Goal: Information Seeking & Learning: Learn about a topic

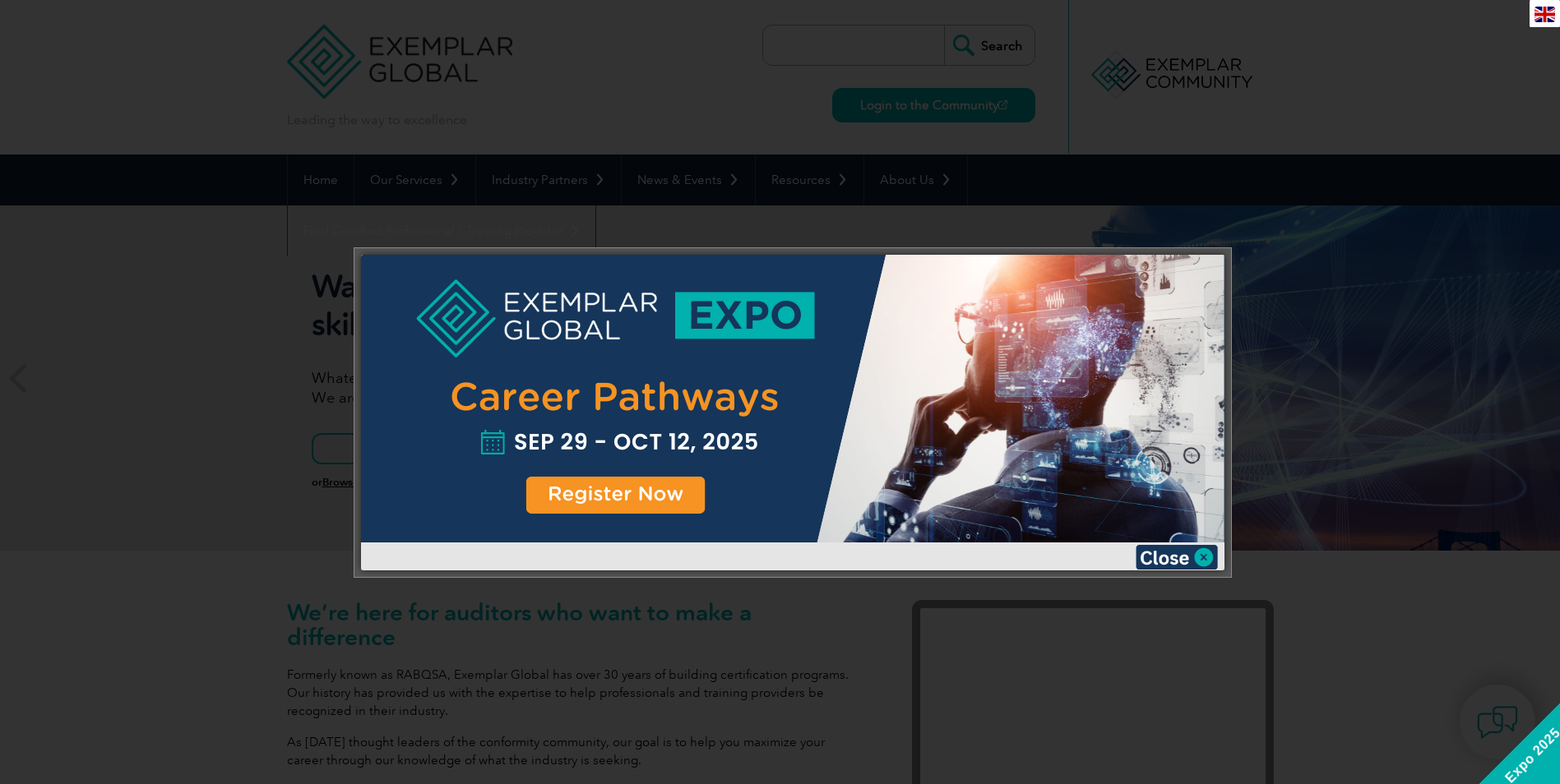
drag, startPoint x: 1176, startPoint y: 554, endPoint x: 1166, endPoint y: 554, distance: 10.0
click at [1176, 554] on img at bounding box center [1176, 557] width 82 height 25
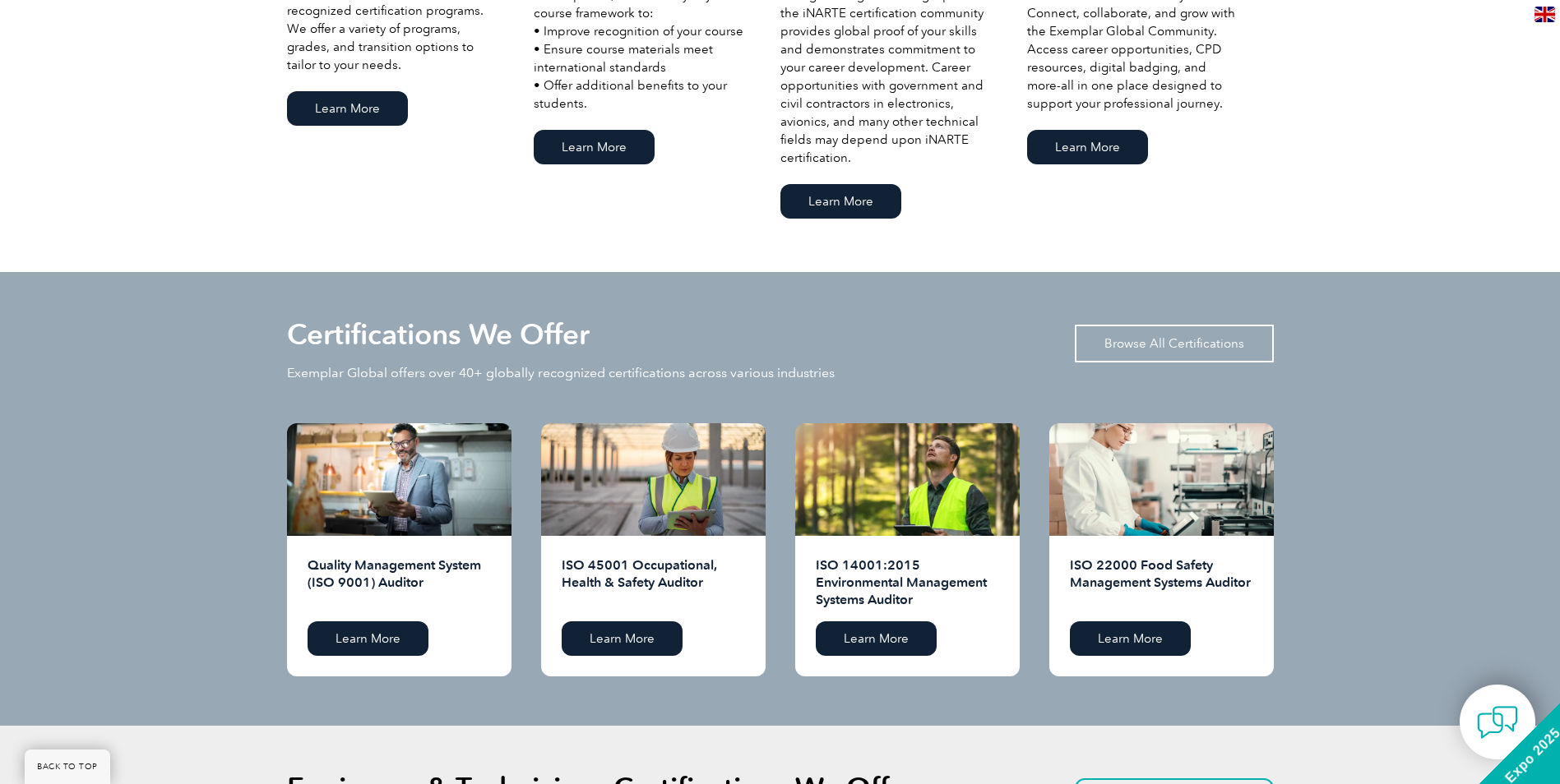
scroll to position [1371, 0]
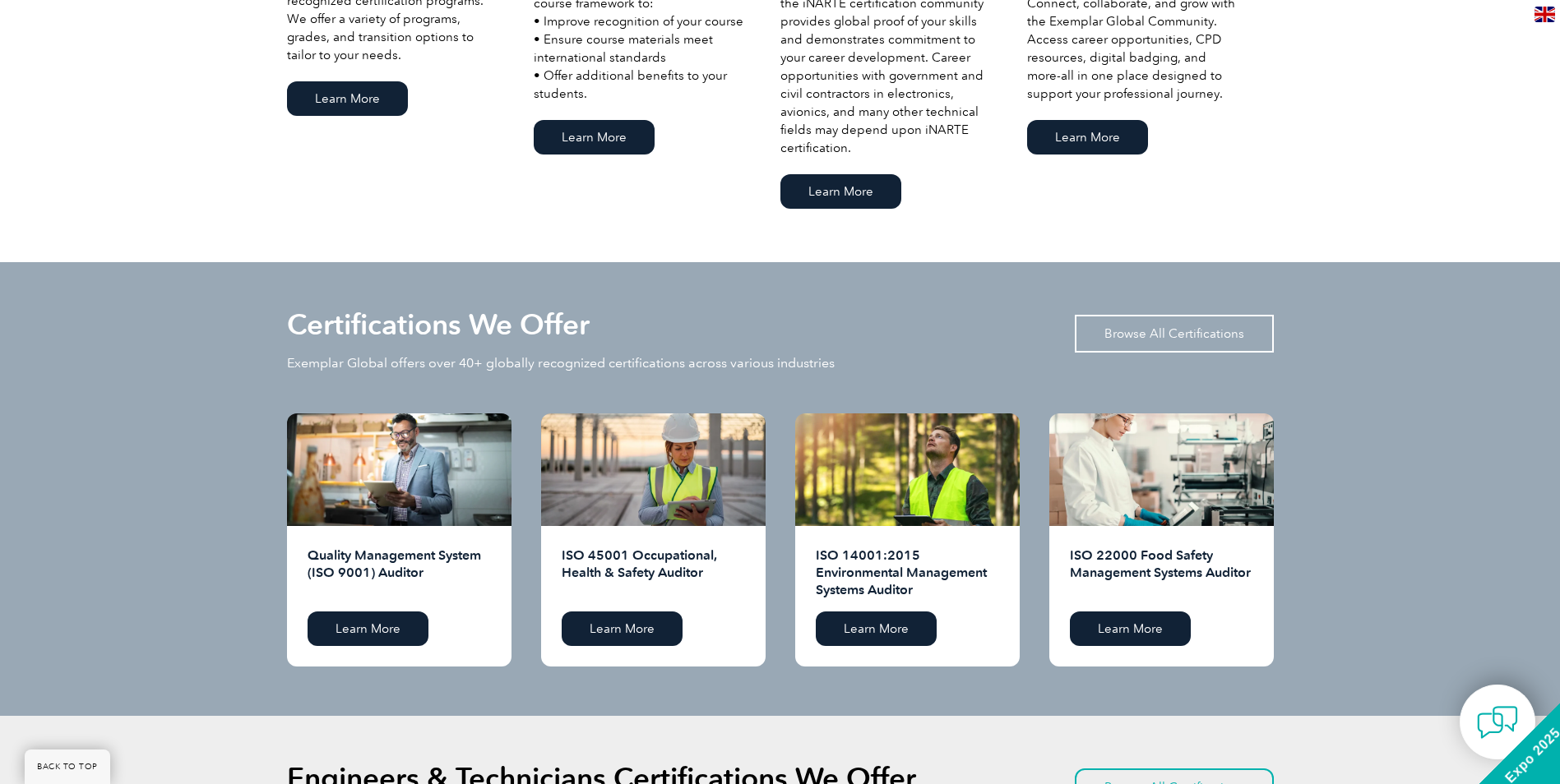
click at [1201, 332] on link "Browse All Certifications" at bounding box center [1173, 334] width 199 height 38
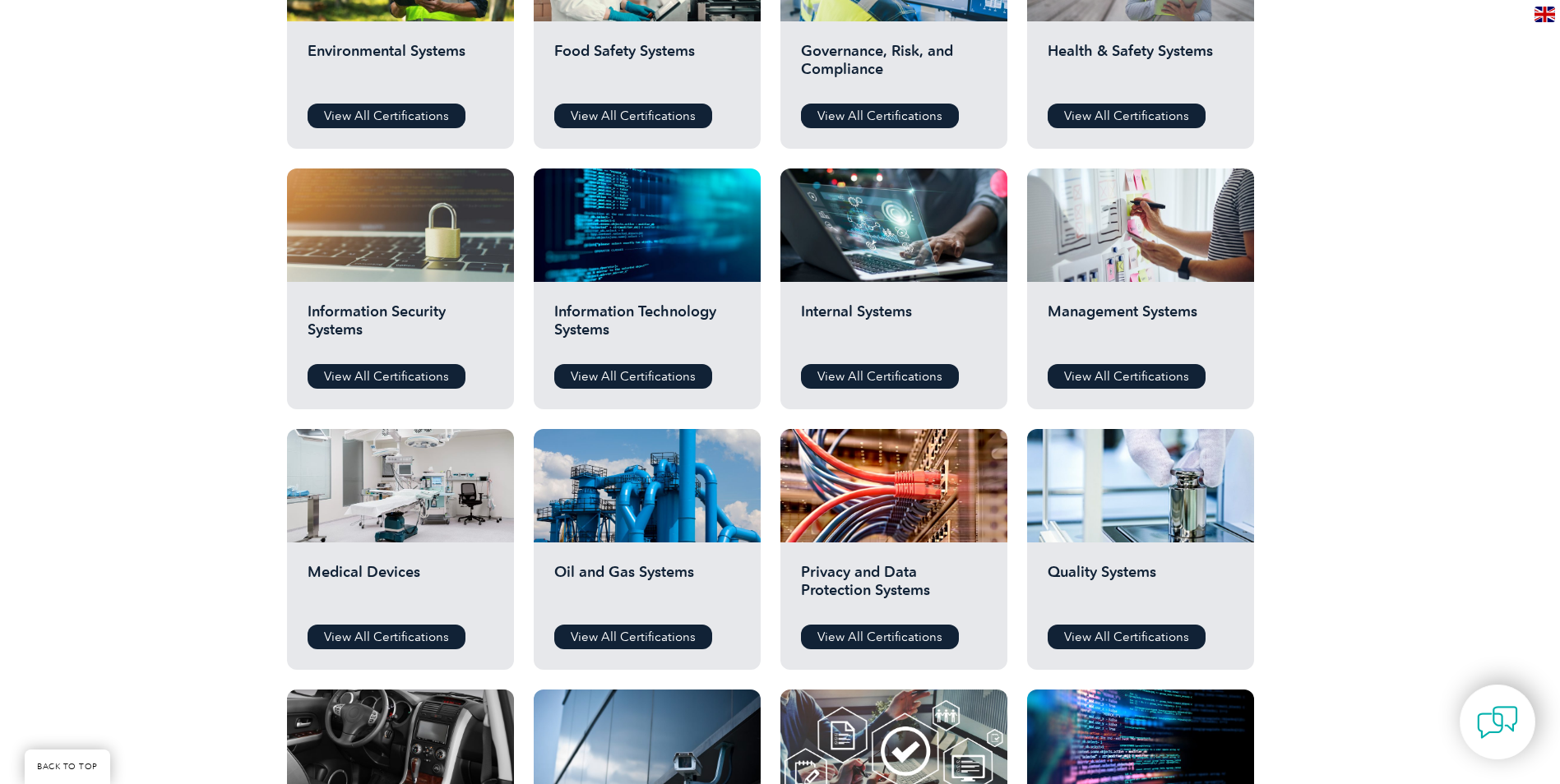
scroll to position [740, 0]
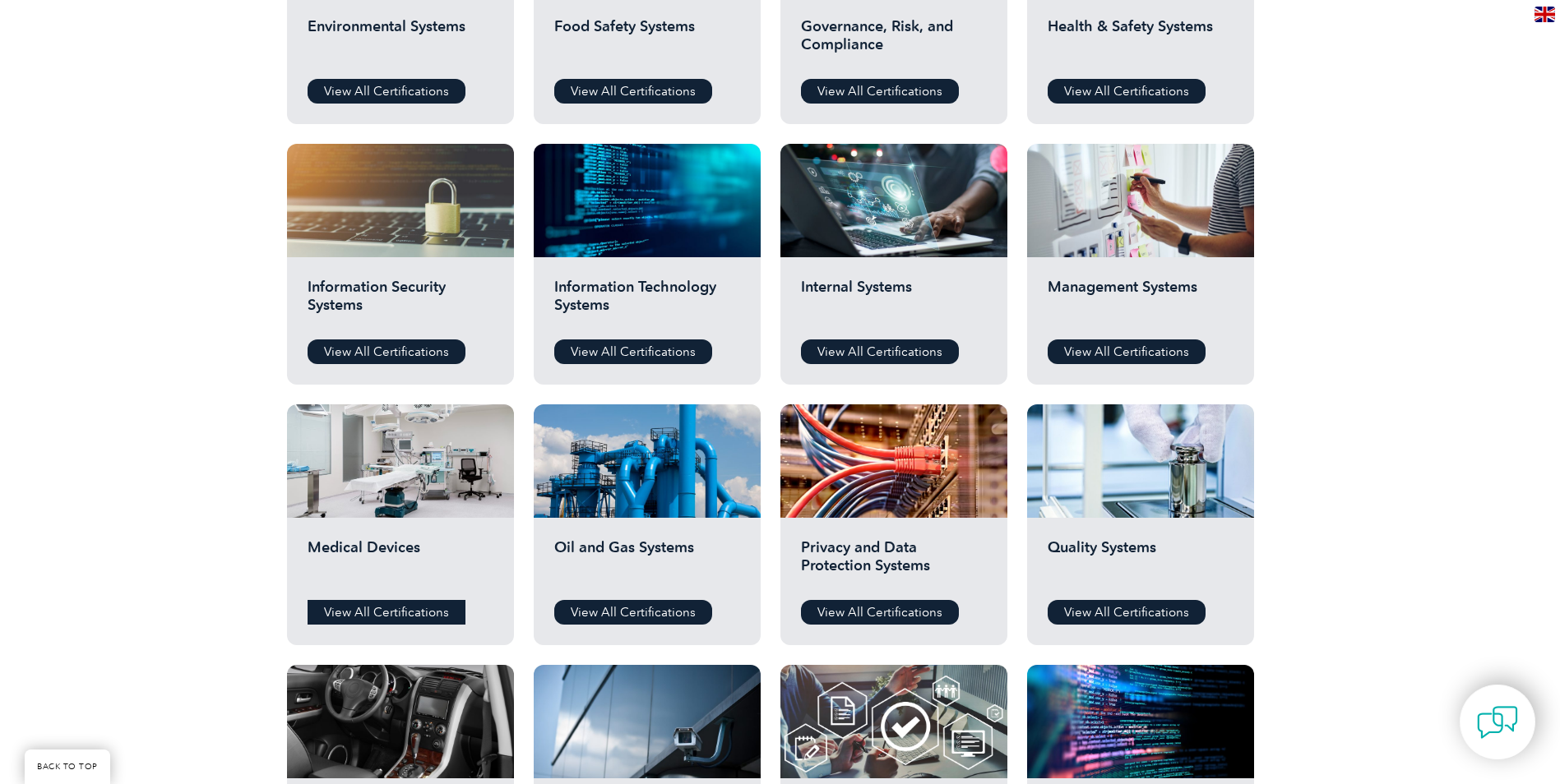
click at [375, 611] on link "View All Certifications" at bounding box center [387, 612] width 158 height 25
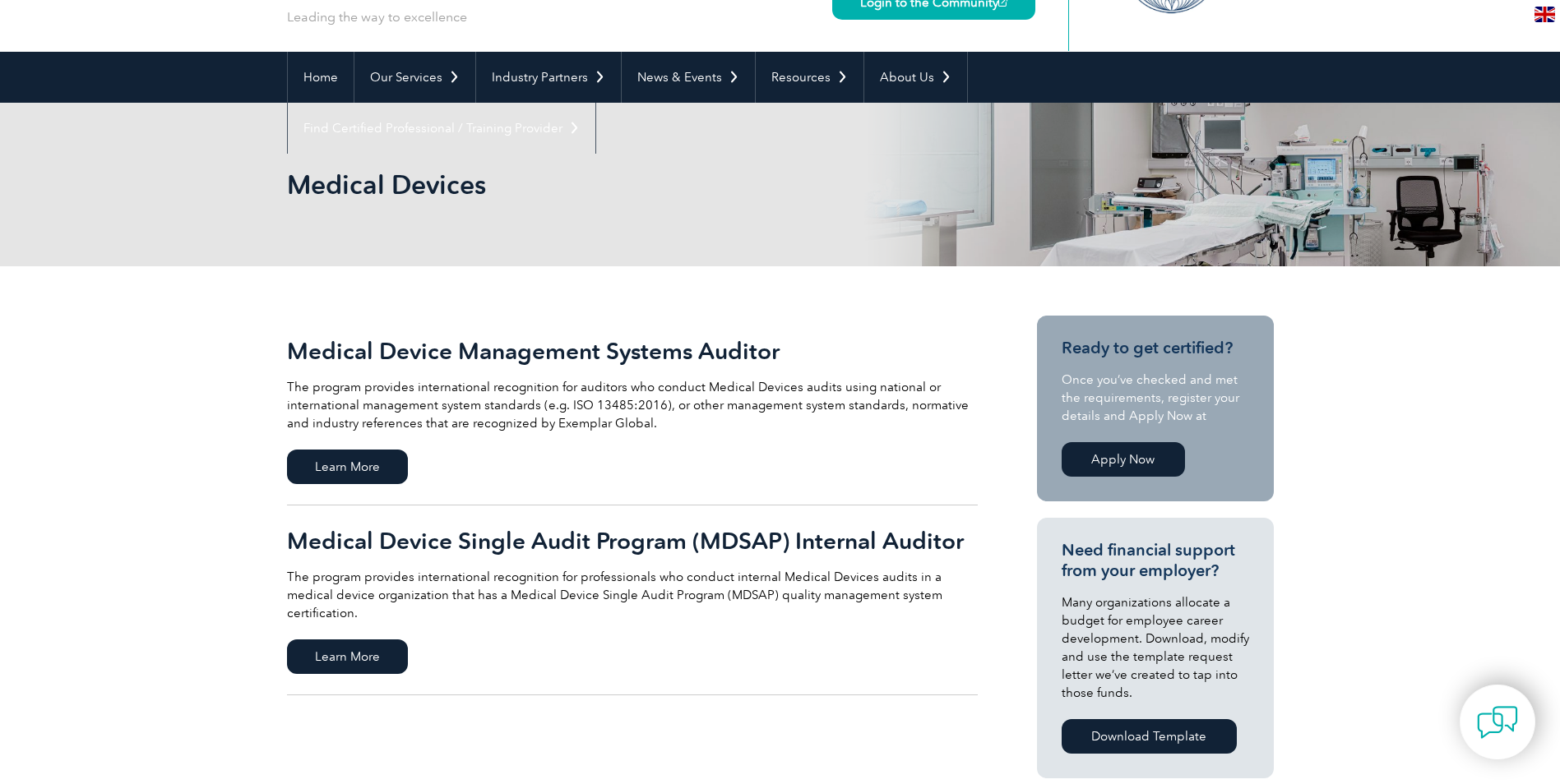
scroll to position [138, 0]
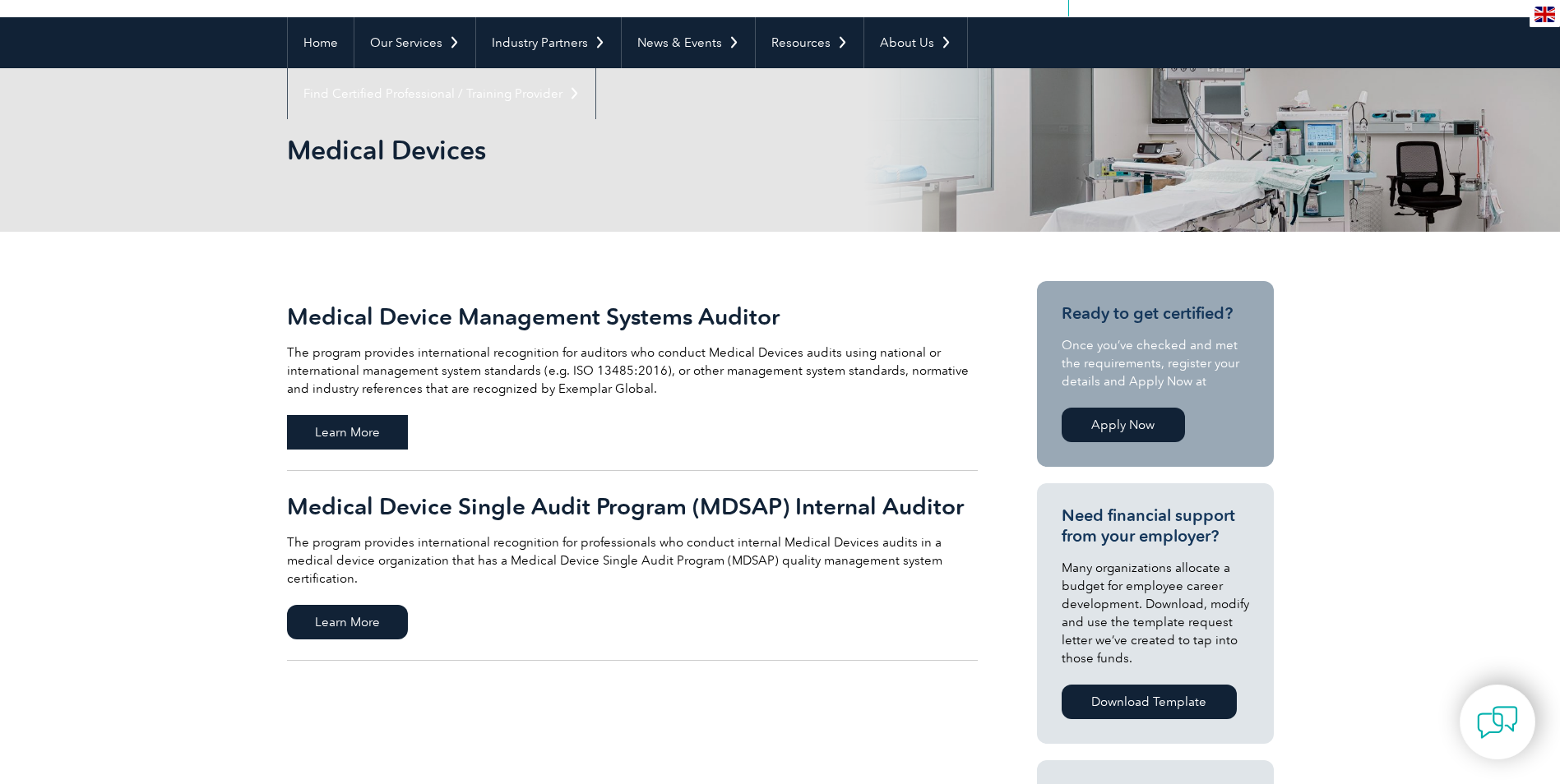
click at [380, 428] on span "Learn More" at bounding box center [347, 432] width 121 height 34
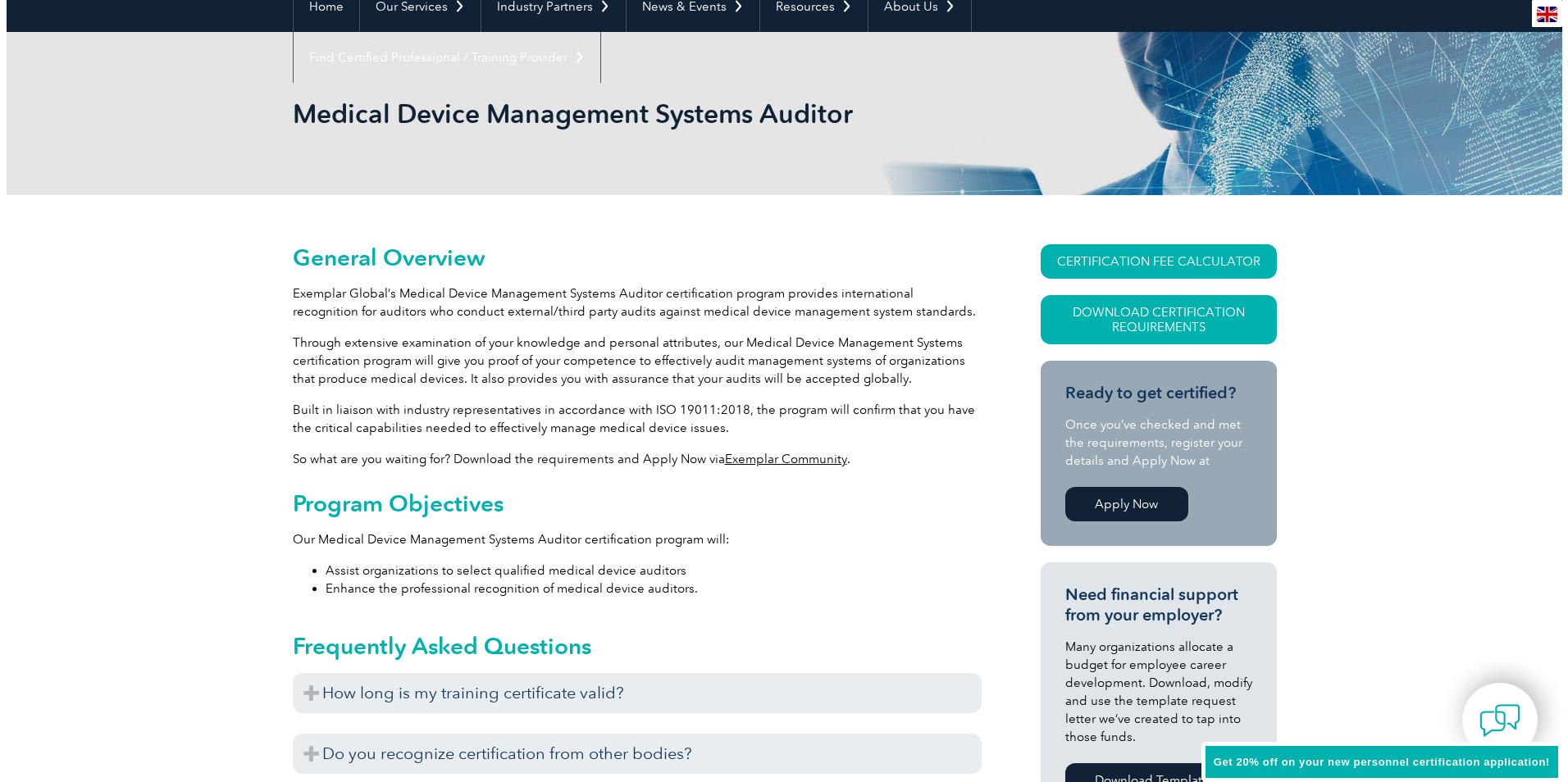
scroll to position [174, 0]
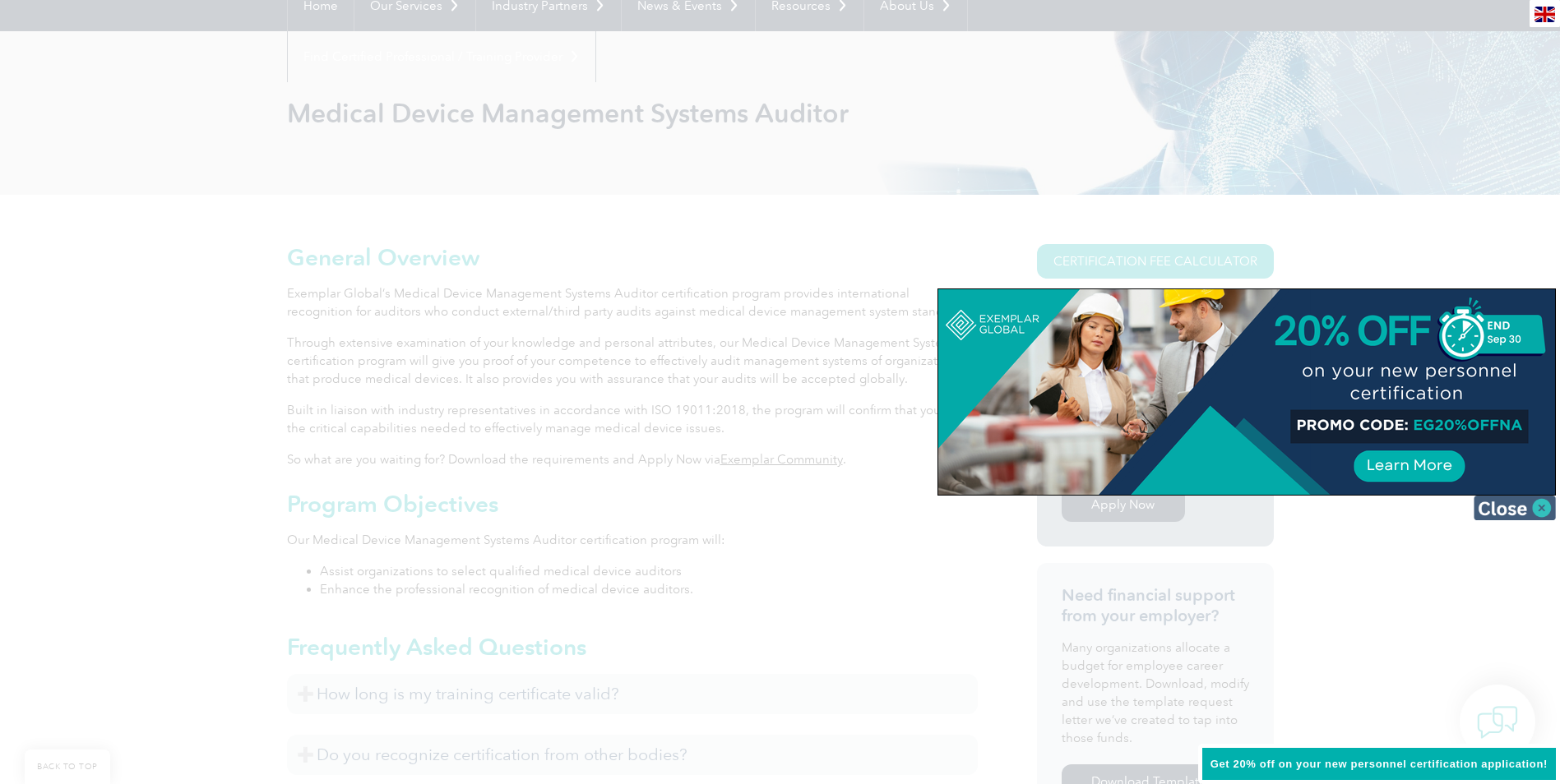
click at [1540, 505] on img at bounding box center [1515, 508] width 82 height 25
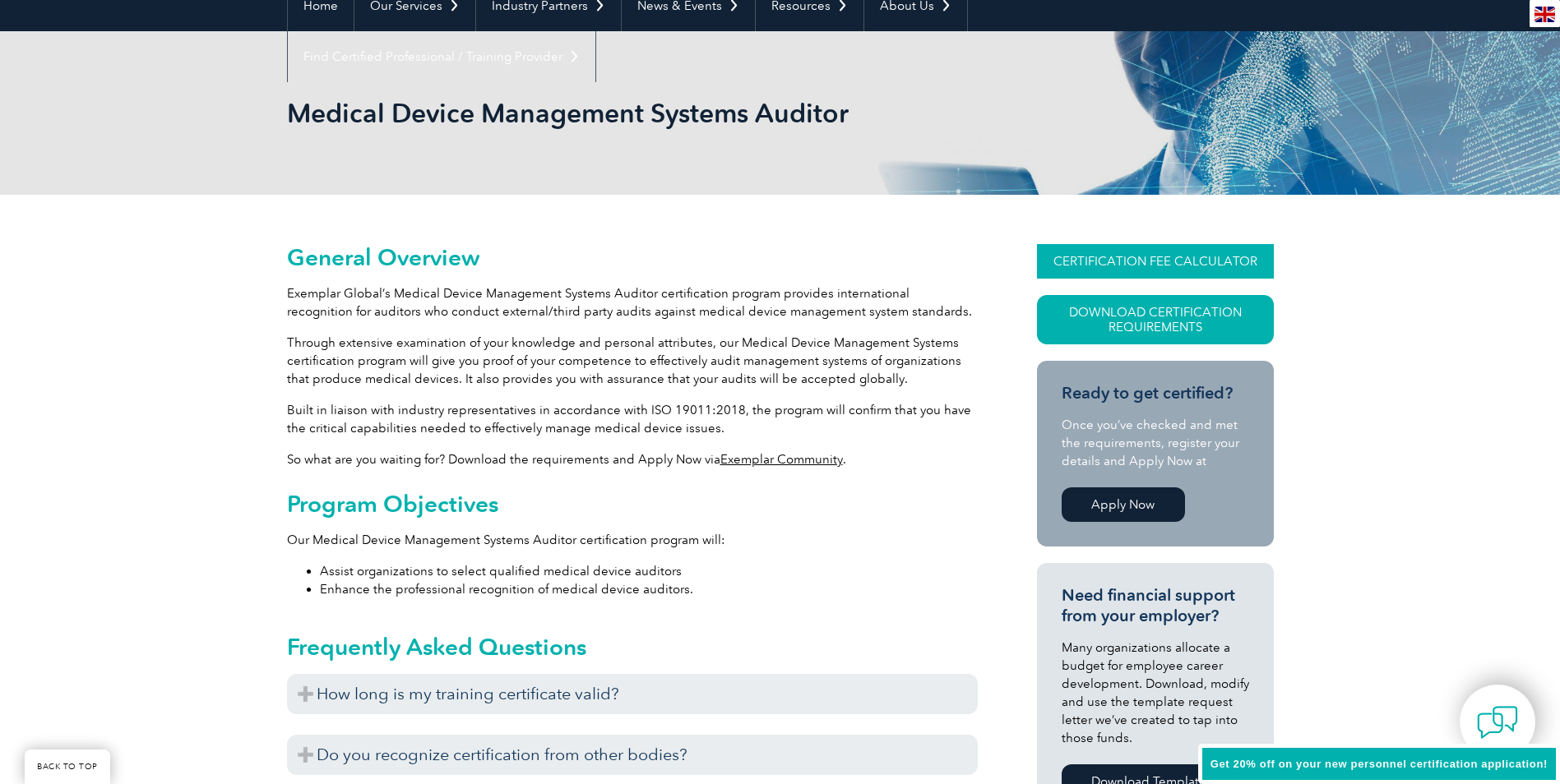
click at [1197, 266] on link "CERTIFICATION FEE CALCULATOR" at bounding box center [1155, 261] width 237 height 34
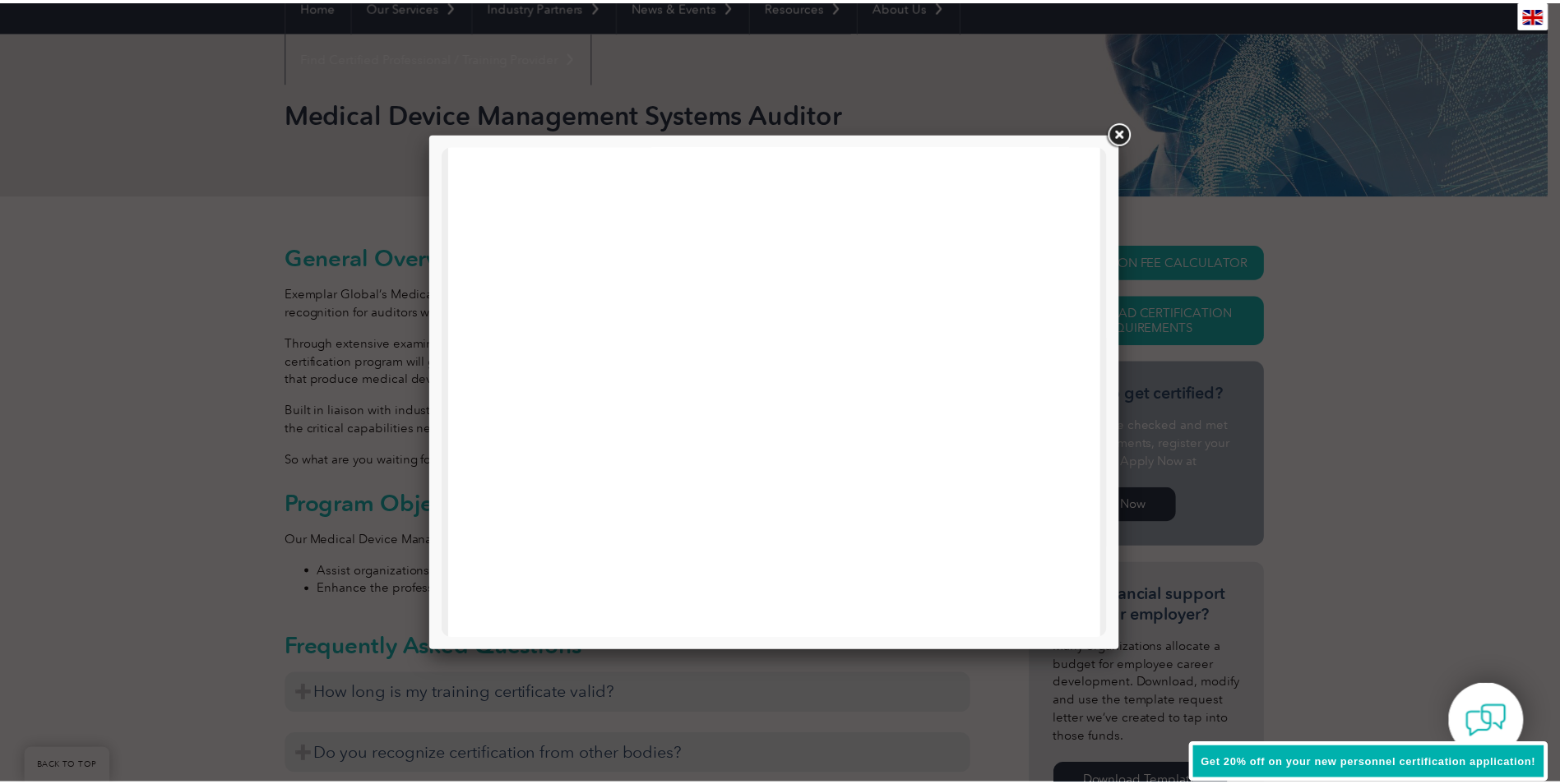
scroll to position [0, 0]
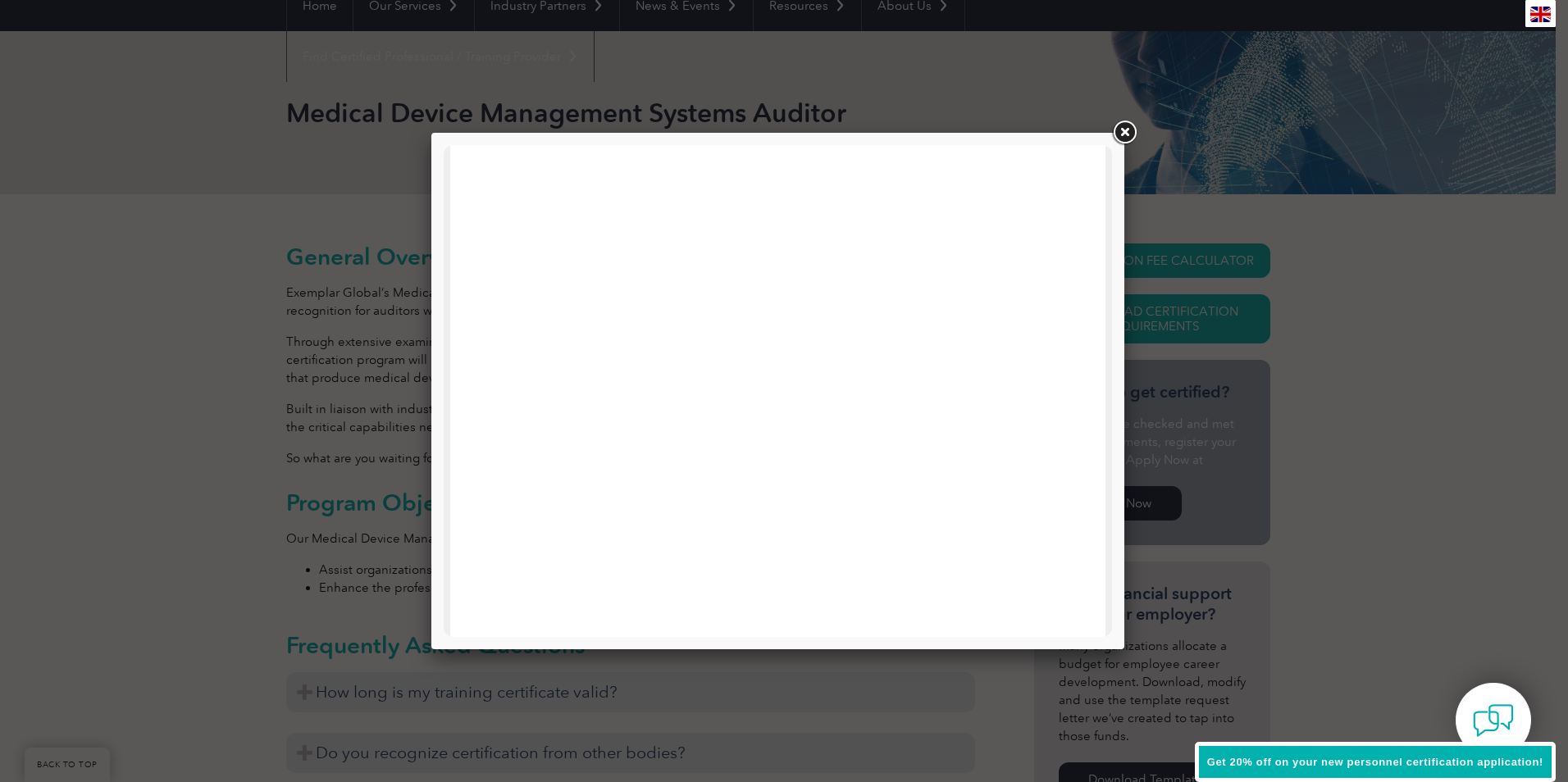
click at [1123, 129] on link at bounding box center [1124, 133] width 30 height 30
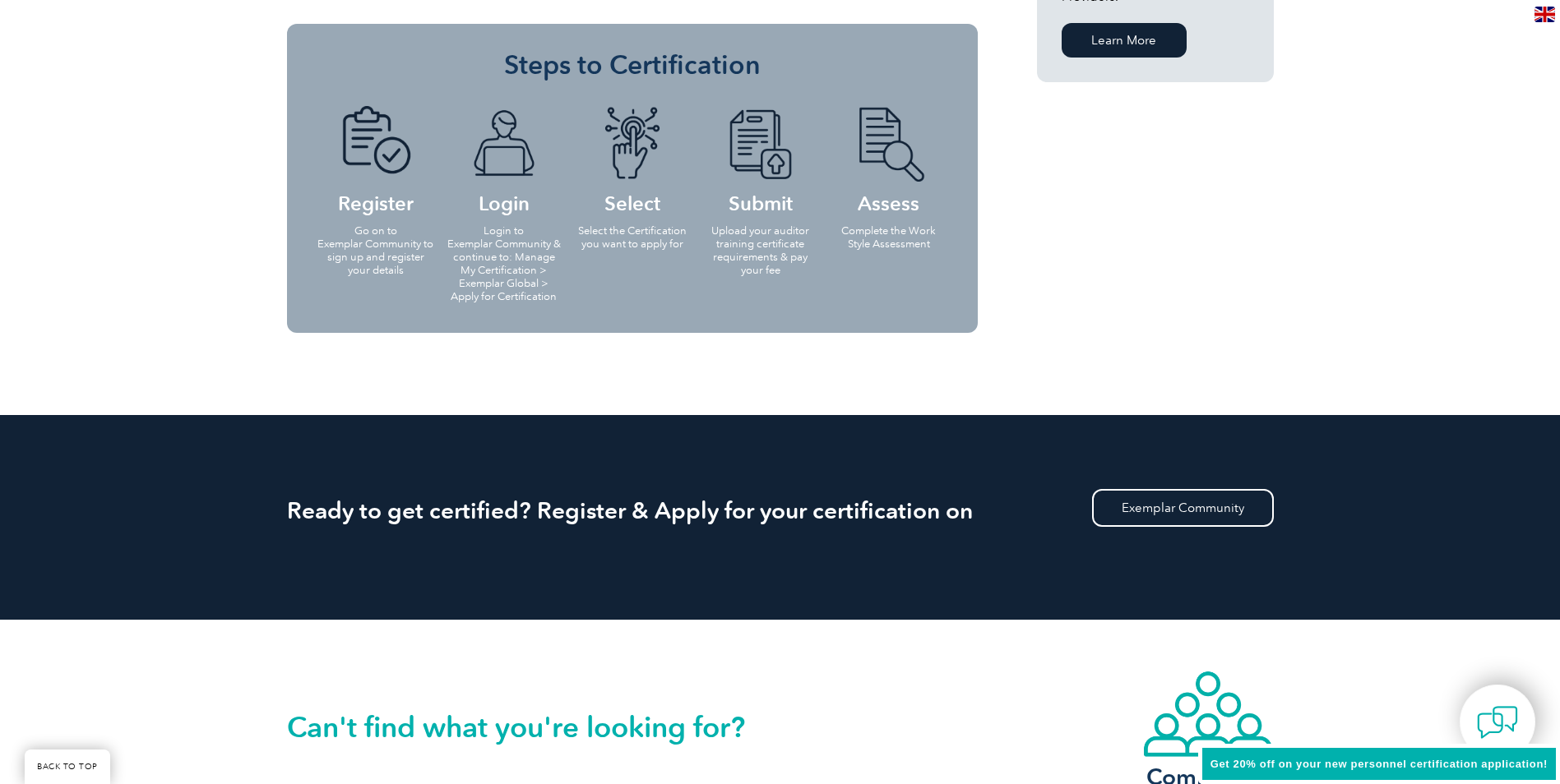
scroll to position [1490, 0]
